Goal: Obtain resource: Obtain resource

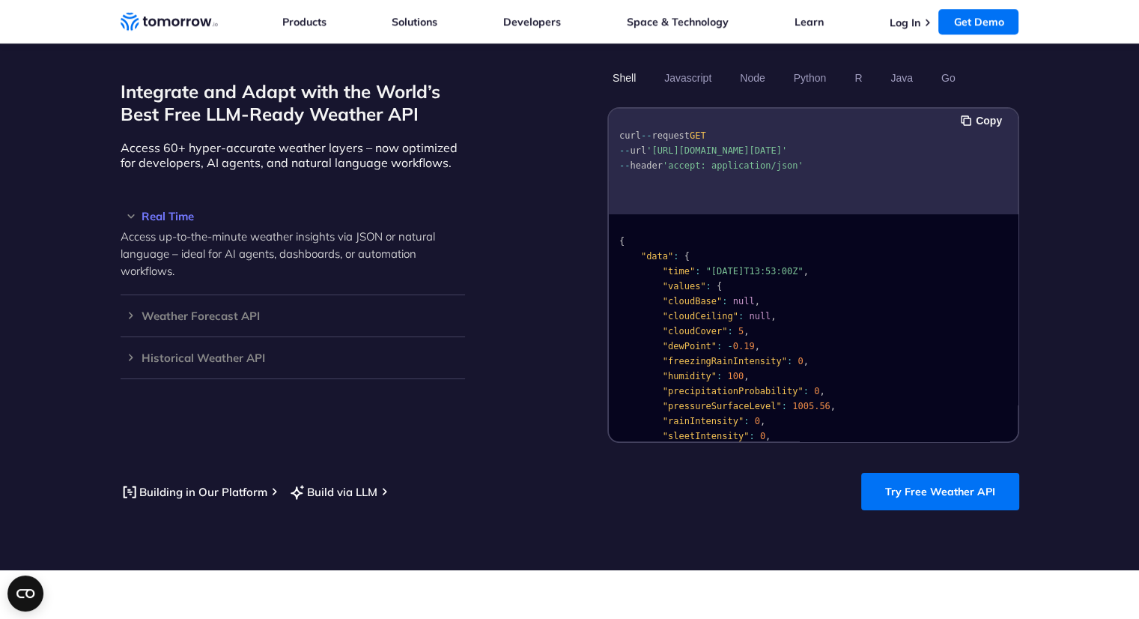
scroll to position [1258, 0]
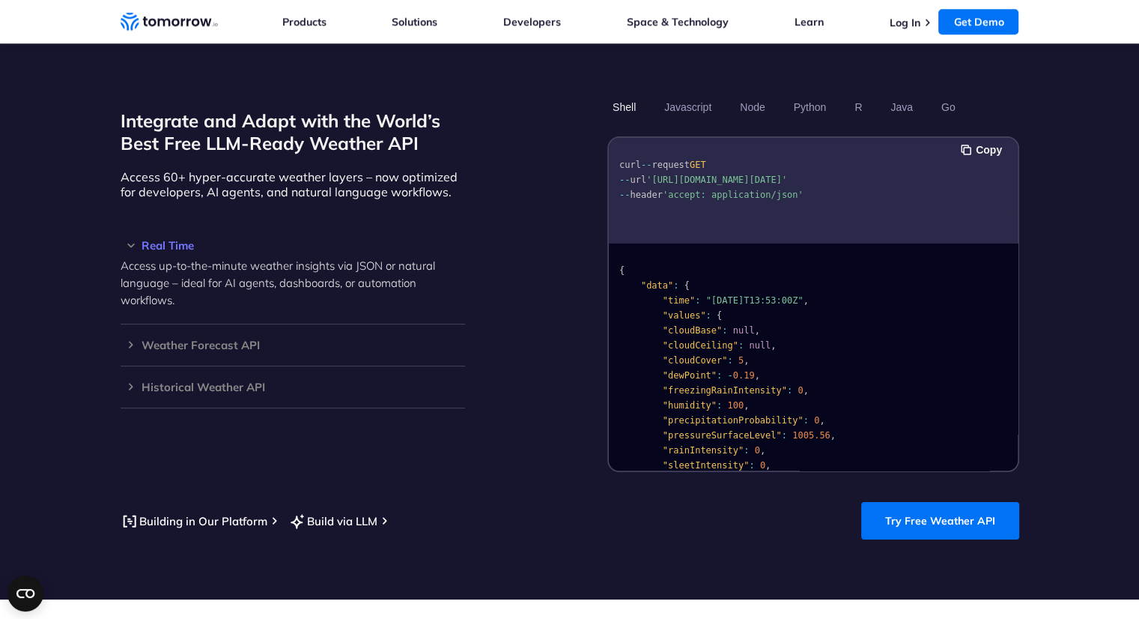
click at [977, 524] on section "Integrate and Adapt with the World’s Best Free LLM-Ready Weather API Access 60+…" at bounding box center [569, 316] width 1139 height 565
click at [971, 504] on link "Try Free Weather API" at bounding box center [940, 520] width 158 height 37
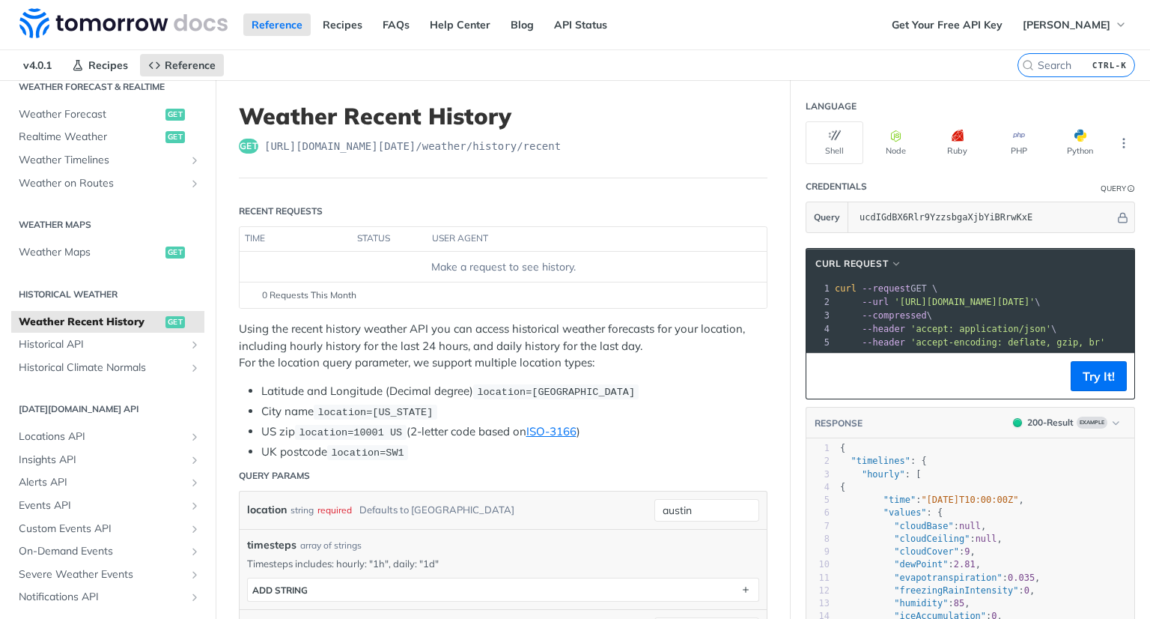
click at [250, 148] on span "get" at bounding box center [248, 146] width 19 height 15
click at [546, 143] on span "https://api.tomorrow.io/v4 /weather/history/recent" at bounding box center [412, 146] width 297 height 15
copy span "https://api.tomorrow.io/v4 /weather/history/recent"
